Goal: Transaction & Acquisition: Purchase product/service

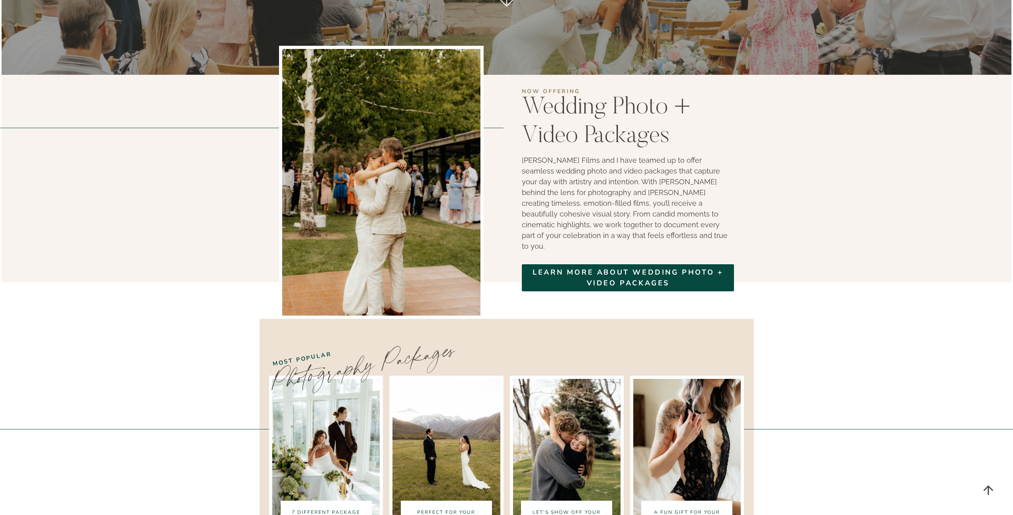
scroll to position [1375, 0]
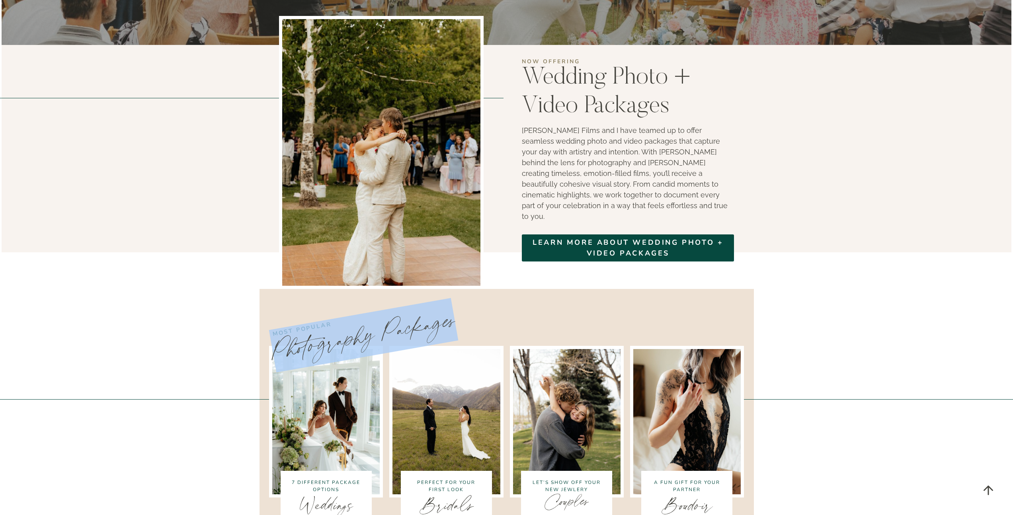
drag, startPoint x: 278, startPoint y: 295, endPoint x: 465, endPoint y: 261, distance: 190.3
click at [465, 261] on h2 "Photography Packages" at bounding box center [506, 310] width 473 height 111
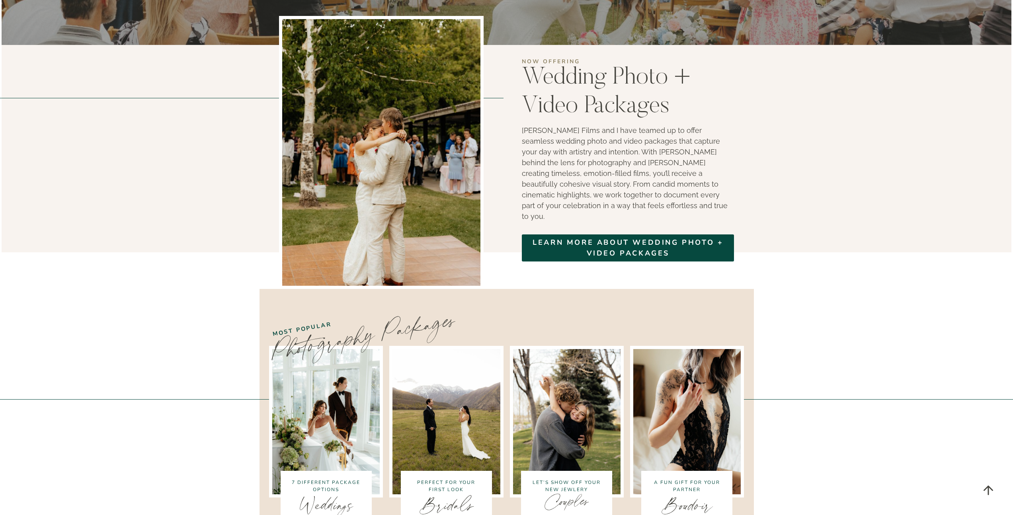
scroll to position [1521, 0]
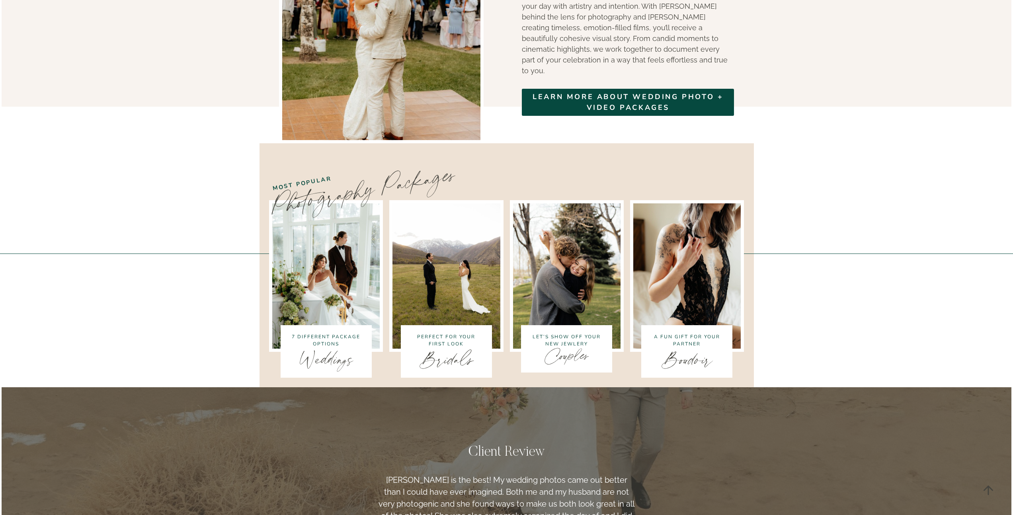
click at [321, 267] on img at bounding box center [326, 276] width 114 height 152
